Goal: Transaction & Acquisition: Subscribe to service/newsletter

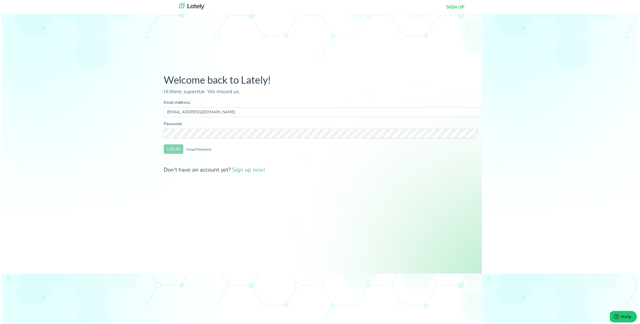
click at [327, 129] on div "Password:" at bounding box center [322, 131] width 318 height 18
click at [325, 112] on input "[EMAIL_ADDRESS][DOMAIN_NAME]" at bounding box center [322, 113] width 318 height 10
click at [175, 153] on button "LOG IN" at bounding box center [173, 150] width 20 height 10
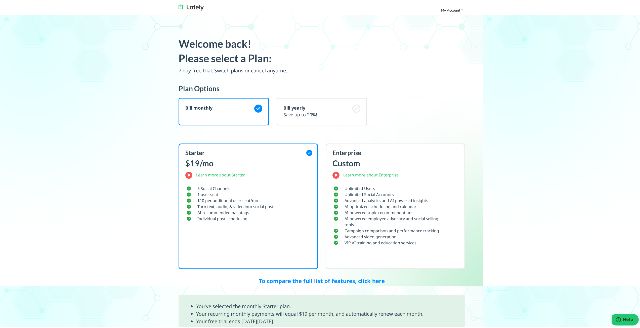
click at [183, 6] on img at bounding box center [191, 6] width 25 height 7
click at [445, 9] on span "My Account" at bounding box center [450, 9] width 19 height 5
click at [192, 6] on img at bounding box center [191, 6] width 25 height 7
click at [448, 7] on span "My Account" at bounding box center [450, 9] width 19 height 5
click at [189, 7] on img at bounding box center [191, 6] width 25 height 7
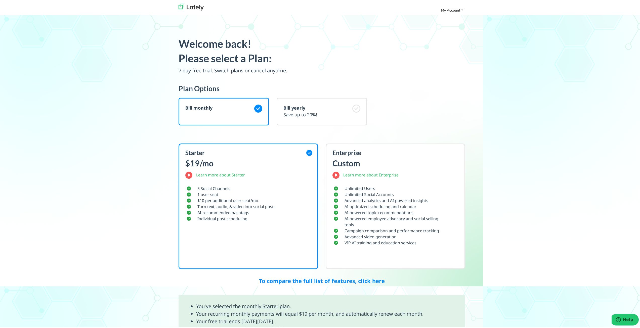
click at [195, 3] on img at bounding box center [191, 6] width 25 height 7
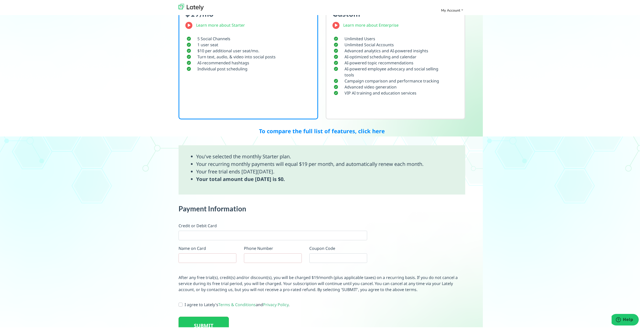
scroll to position [160, 0]
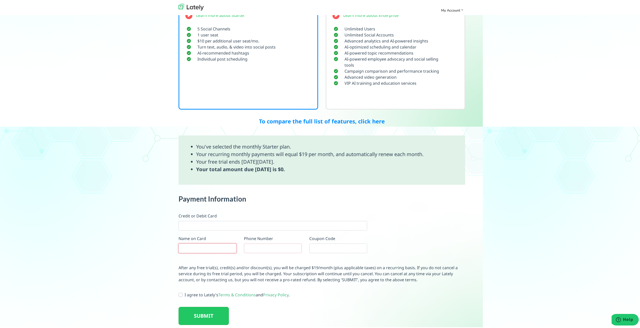
click at [221, 245] on div "Name on Card" at bounding box center [208, 244] width 58 height 18
click at [194, 245] on input "text" at bounding box center [208, 248] width 58 height 10
paste input "360FACTORS MARKETING"
type input "360FACTORS MARKETING"
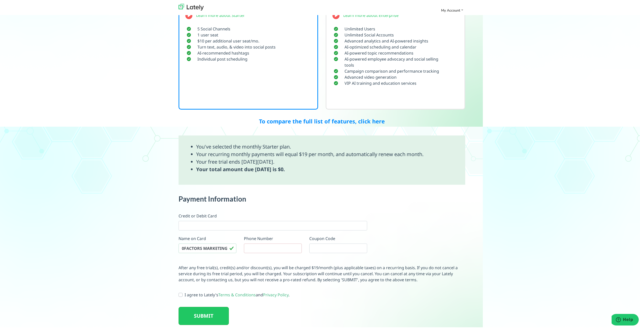
scroll to position [0, 0]
click at [236, 228] on div at bounding box center [273, 225] width 189 height 10
click at [386, 263] on div "Payment Information Credit or Debit Card Name on Card 360FACTORS MARKETING Phon…" at bounding box center [322, 229] width 294 height 70
click at [269, 248] on input "tel" at bounding box center [273, 248] width 58 height 10
click at [452, 235] on div "Payment Information Credit or Debit Card Name on Card 360FACTORS MARKETING Phon…" at bounding box center [322, 229] width 294 height 70
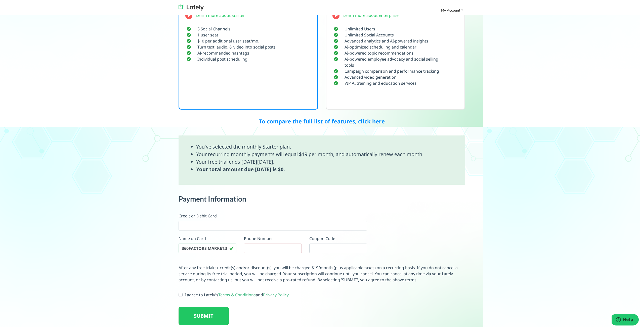
click at [185, 294] on label "I agree to Lately's Terms & Conditions and Privacy Policy ." at bounding box center [237, 294] width 105 height 6
click at [183, 294] on input "I agree to Lately's Terms & Conditions and Privacy Policy ." at bounding box center [181, 293] width 4 height 5
checkbox input "true"
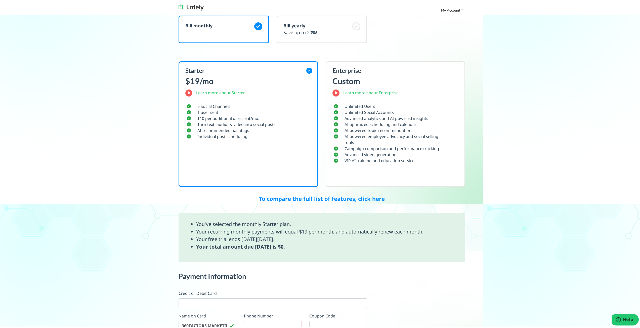
scroll to position [160, 0]
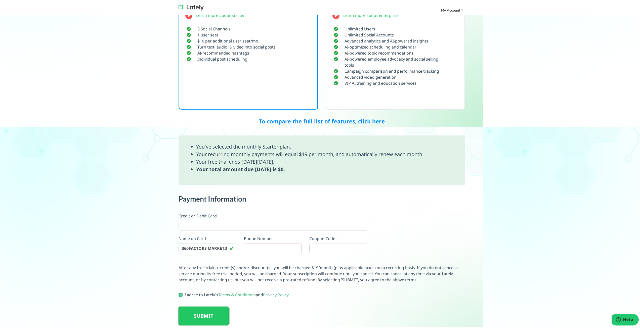
click at [204, 313] on button "SUBMIT" at bounding box center [204, 315] width 50 height 18
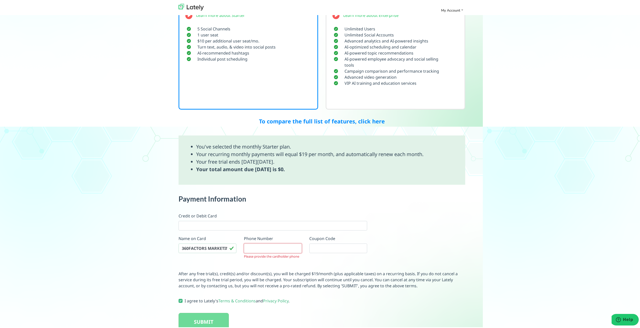
click at [291, 249] on input "tel" at bounding box center [273, 248] width 58 height 10
type input "+"
click at [287, 250] on input "tel" at bounding box center [273, 248] width 58 height 10
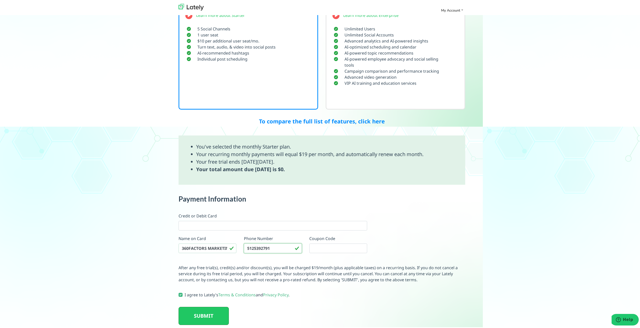
type input "5125392791"
click at [217, 314] on button "SUBMIT" at bounding box center [204, 315] width 50 height 18
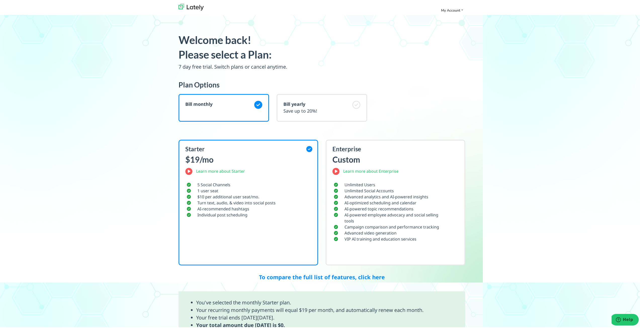
scroll to position [0, 0]
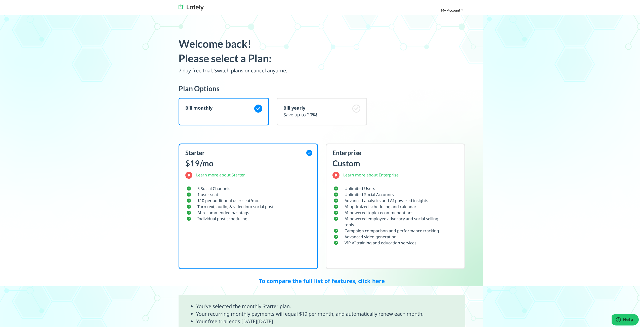
click at [259, 183] on div "Starter $19/mo Learn more about Starter 5 Social Channels 1 user seat $10 per a…" at bounding box center [249, 206] width 140 height 126
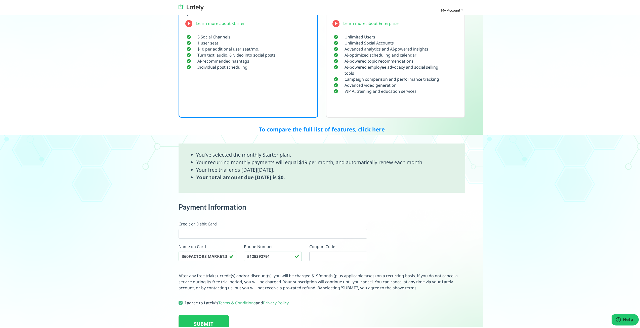
scroll to position [160, 0]
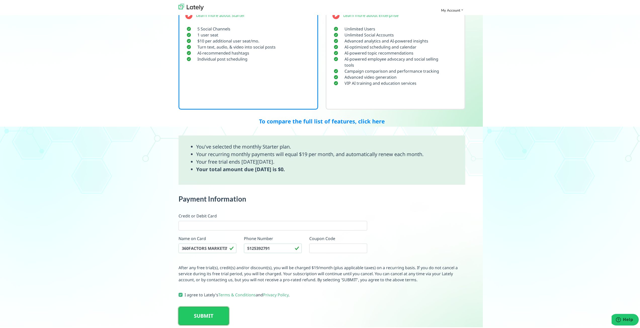
click at [217, 314] on button "SUBMIT" at bounding box center [204, 315] width 50 height 18
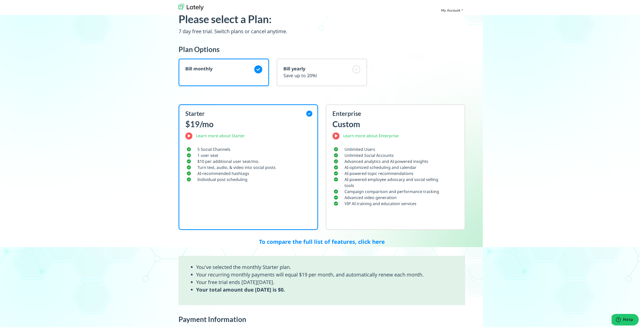
scroll to position [25, 0]
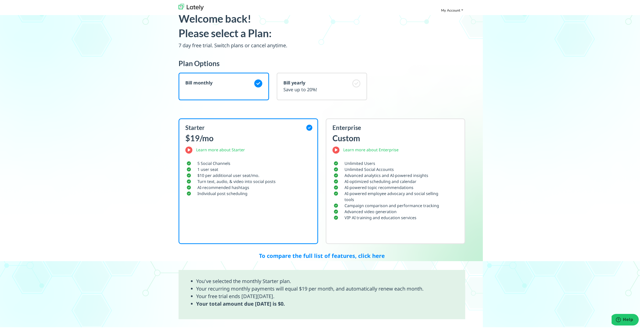
click at [447, 10] on span "My Account" at bounding box center [450, 9] width 19 height 5
click at [439, 21] on link "Logout" at bounding box center [439, 19] width 47 height 9
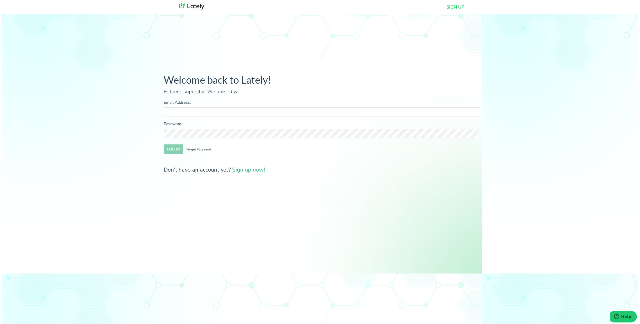
type input "[EMAIL_ADDRESS][DOMAIN_NAME]"
click at [177, 151] on button "LOG IN" at bounding box center [173, 150] width 20 height 10
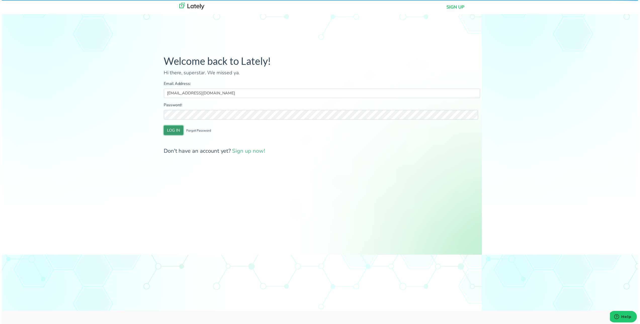
scroll to position [58, 0]
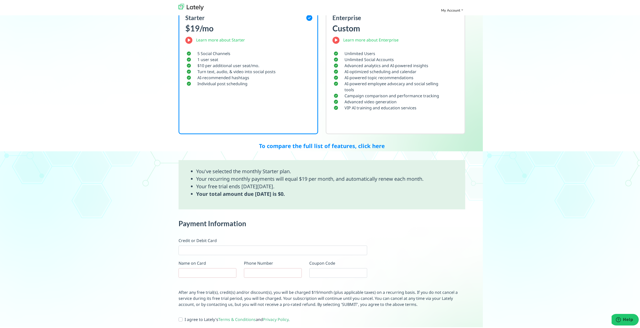
scroll to position [160, 0]
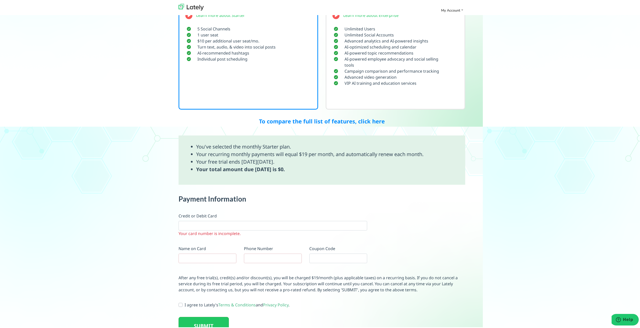
drag, startPoint x: 213, startPoint y: 219, endPoint x: 214, endPoint y: 222, distance: 2.7
click at [213, 219] on div "Credit or Debit Card Your card number is incomplete." at bounding box center [273, 226] width 196 height 28
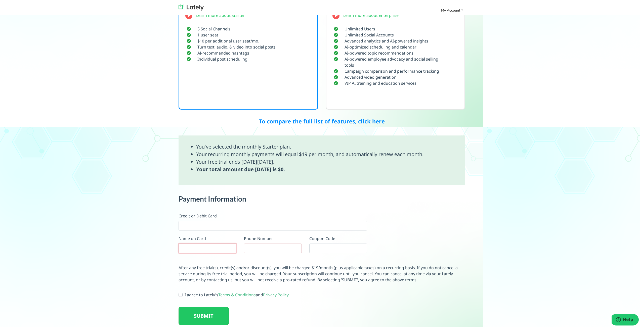
click at [191, 247] on input "text" at bounding box center [208, 248] width 58 height 10
paste input "360FACTORS MARKETING"
type input "360FACTORS MARKETING"
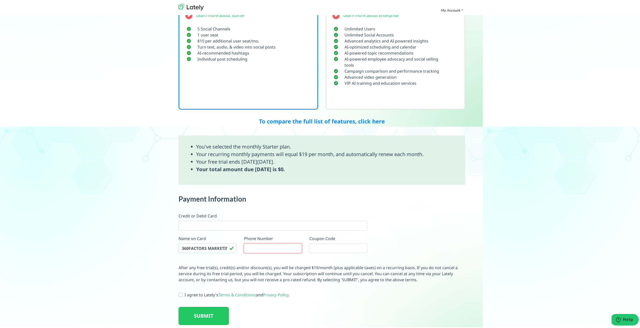
click at [268, 247] on input "tel" at bounding box center [273, 248] width 58 height 10
click at [339, 247] on input "text" at bounding box center [338, 248] width 58 height 10
click at [279, 243] on input "tel" at bounding box center [273, 248] width 58 height 10
click at [269, 247] on input "tel" at bounding box center [273, 248] width 58 height 10
paste input "(512) 539-2791"
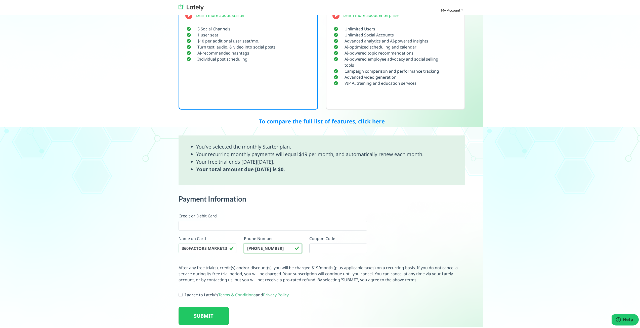
type input "(512) 539-2791"
click at [370, 267] on p "After any free trial(s), credit(s) and/or discount(s), you will be charged $19/…" at bounding box center [322, 273] width 287 height 18
click at [185, 295] on label "I agree to Lately's Terms & Conditions and Privacy Policy ." at bounding box center [237, 294] width 105 height 6
click at [181, 295] on input "I agree to Lately's Terms & Conditions and Privacy Policy ." at bounding box center [181, 293] width 4 height 5
checkbox input "true"
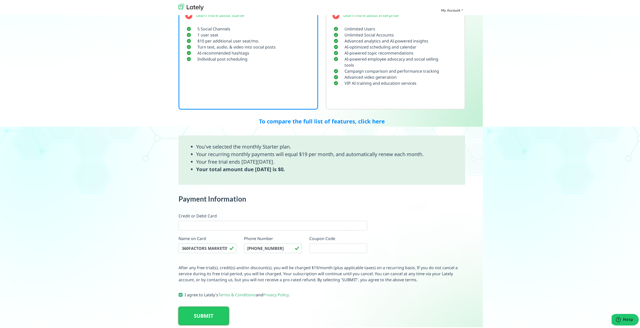
click at [201, 316] on button "SUBMIT" at bounding box center [204, 315] width 50 height 18
